Goal: Task Accomplishment & Management: Complete application form

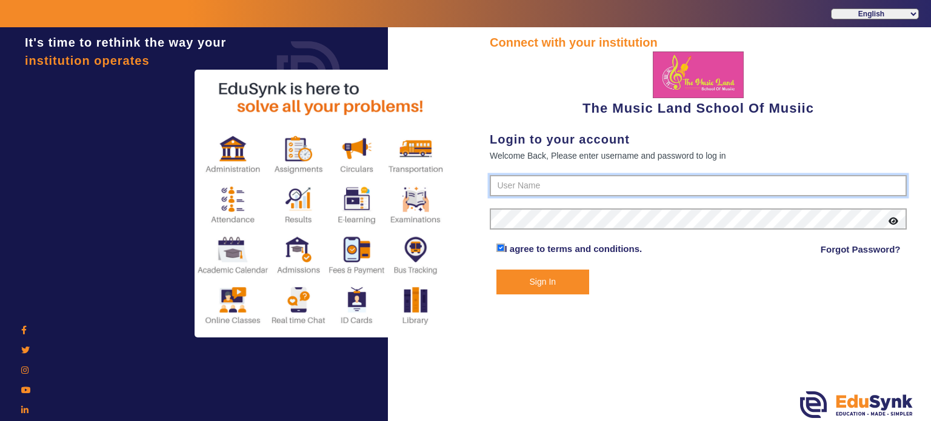
click at [526, 186] on input "text" at bounding box center [698, 186] width 417 height 22
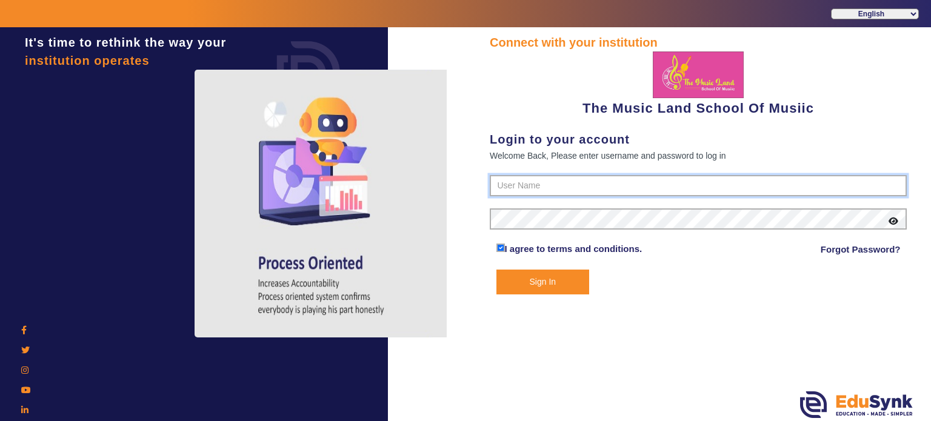
type input "6289307556"
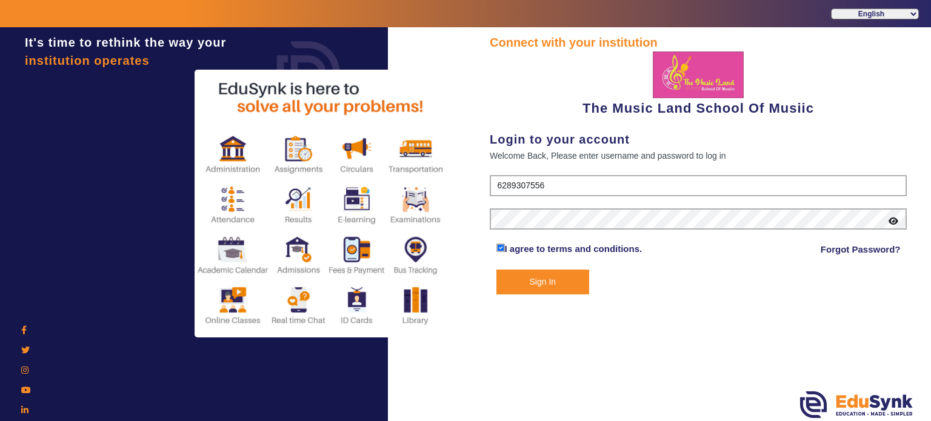
click at [497, 270] on button "Sign In" at bounding box center [543, 282] width 93 height 25
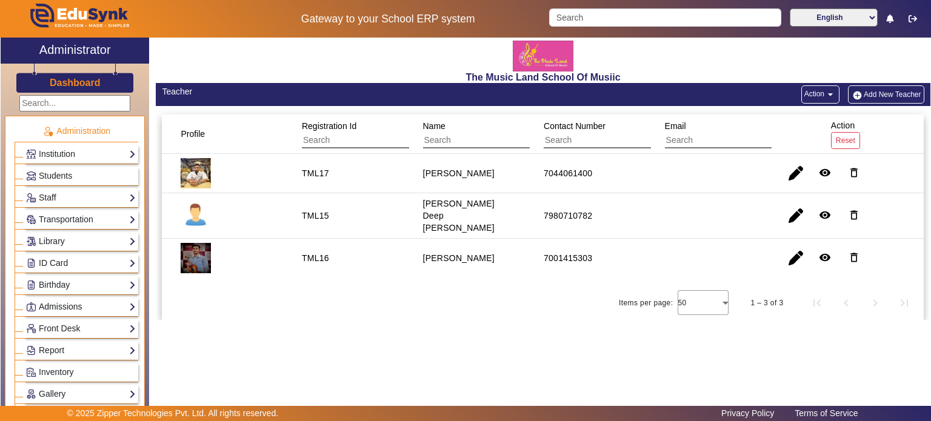
click at [54, 304] on link "Admissions" at bounding box center [81, 307] width 110 height 14
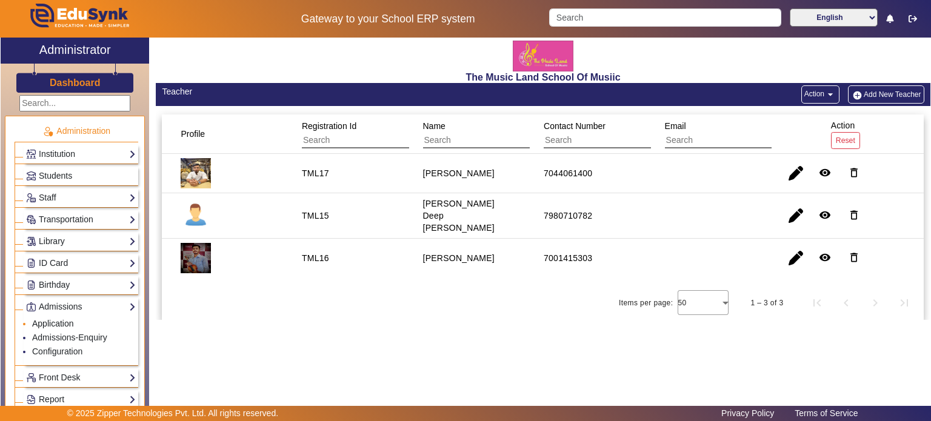
click at [49, 321] on link "Application" at bounding box center [53, 324] width 42 height 10
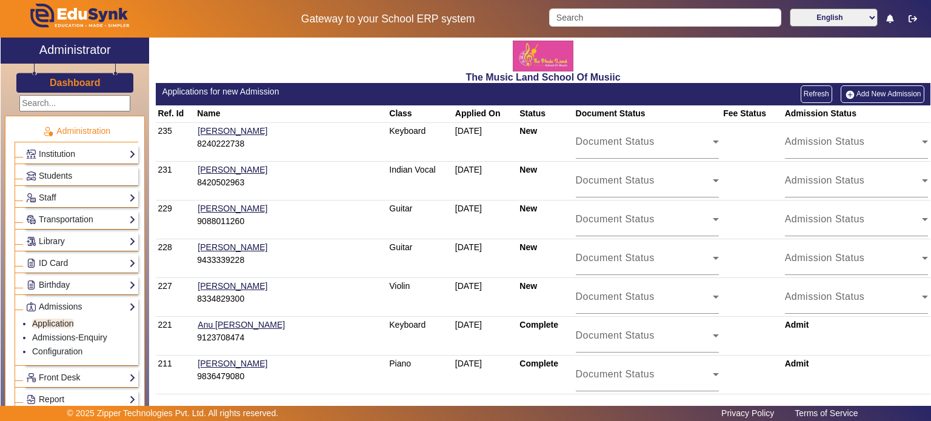
click at [856, 92] on link "Add New Admission" at bounding box center [883, 93] width 84 height 17
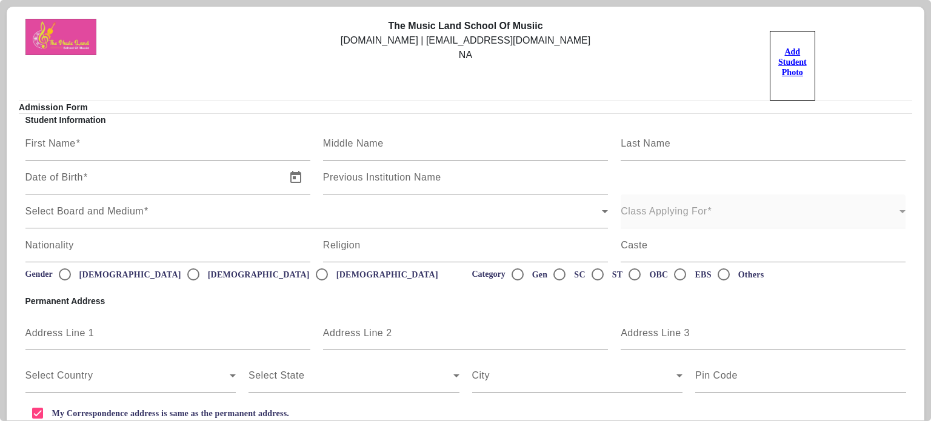
click at [668, 214] on mat-label "Class Applying For" at bounding box center [664, 211] width 86 height 10
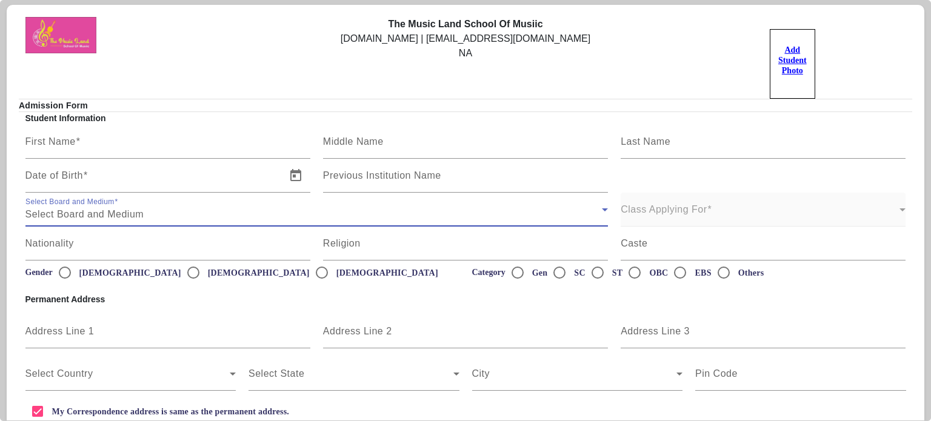
click at [514, 215] on div "Select Board and Medium" at bounding box center [313, 214] width 577 height 15
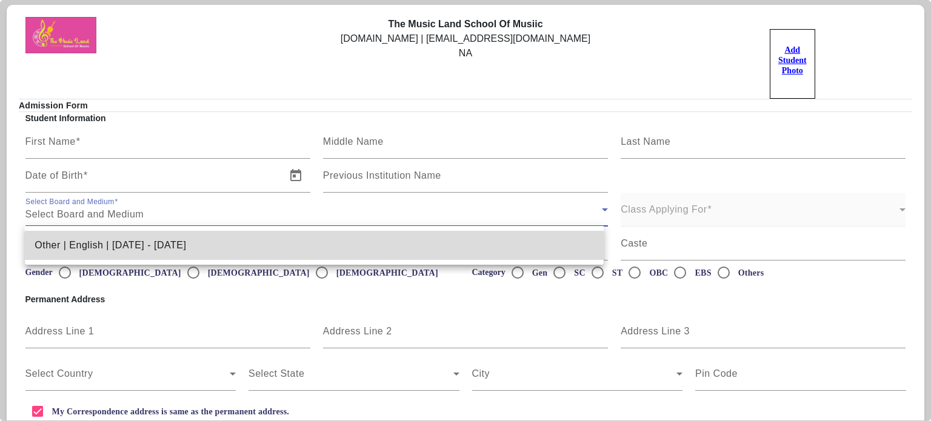
click at [444, 256] on mat-option "Other | English | Jun 2025 - May 2026" at bounding box center [314, 245] width 579 height 29
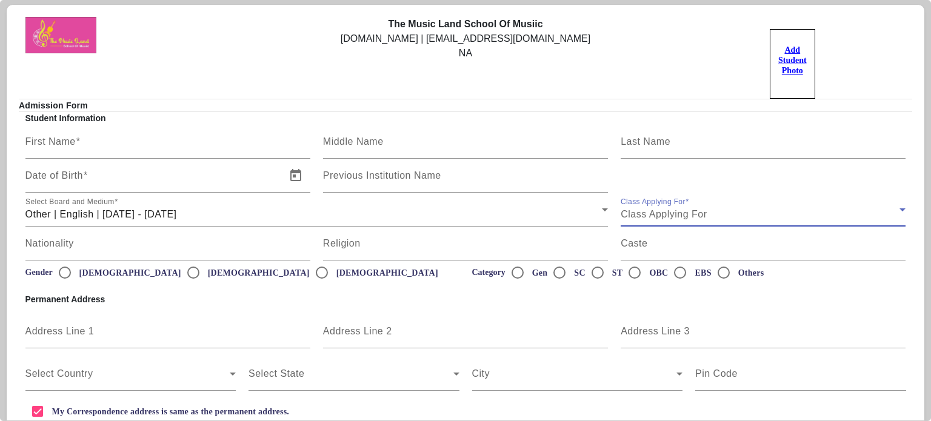
click at [685, 209] on span "Class Applying For" at bounding box center [664, 214] width 86 height 10
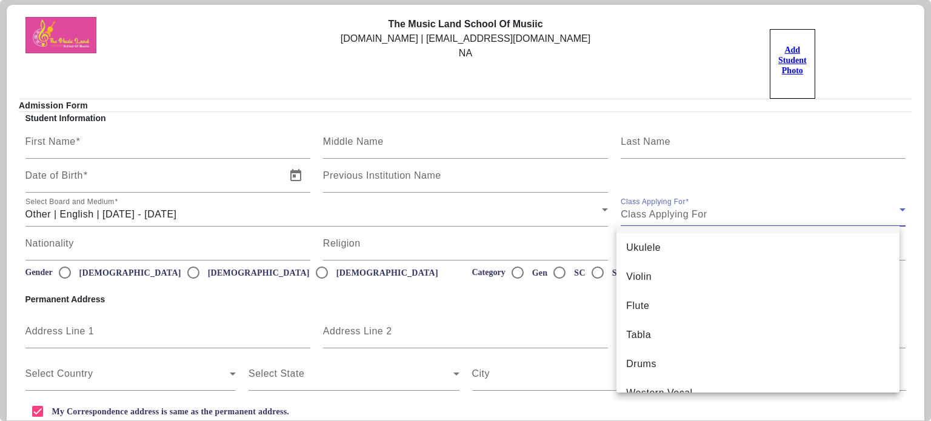
scroll to position [133, 0]
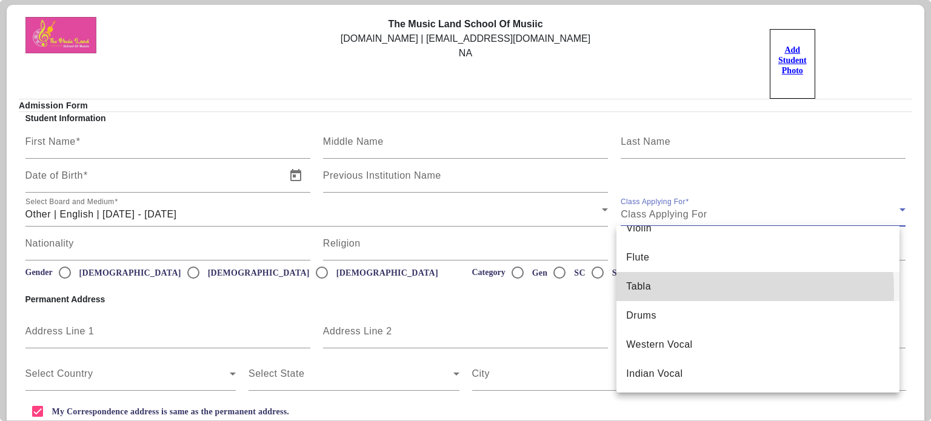
click at [671, 292] on mat-option "Tabla" at bounding box center [758, 286] width 283 height 29
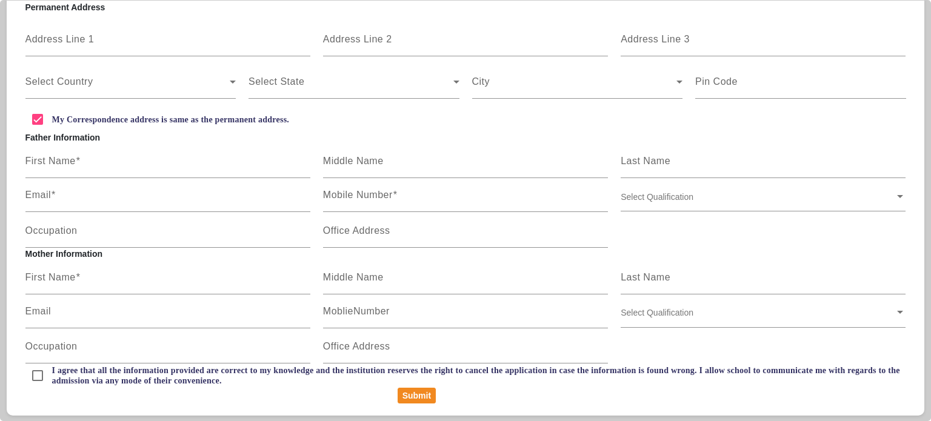
scroll to position [0, 0]
